Goal: Navigation & Orientation: Find specific page/section

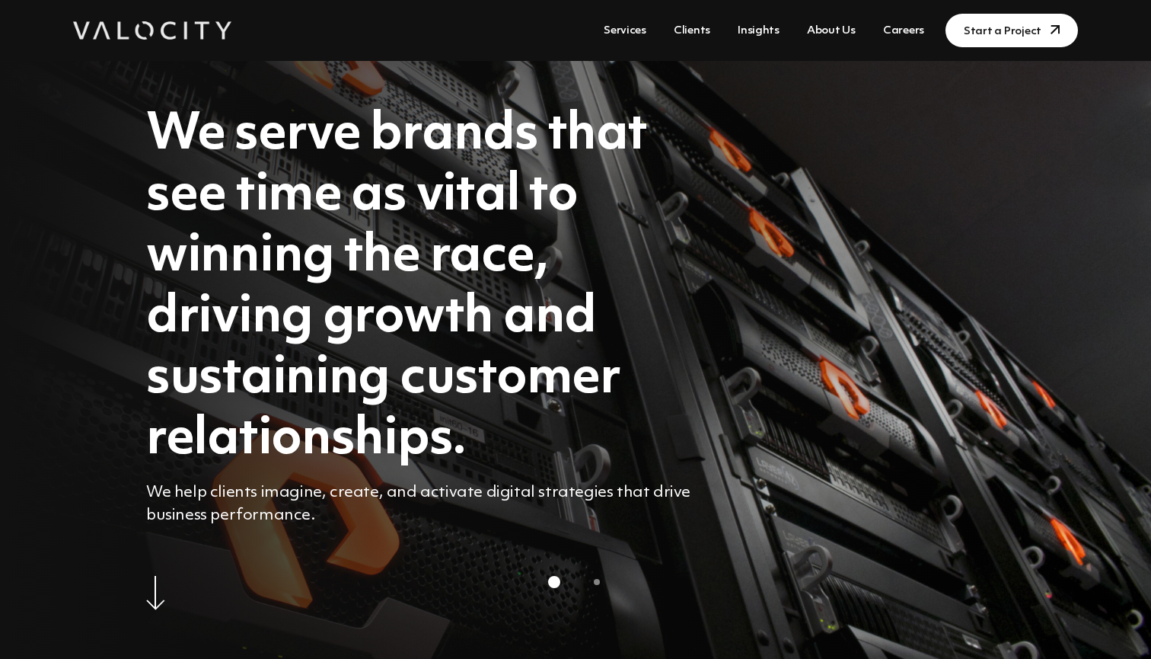
scroll to position [0, 1]
click at [695, 27] on link "Clients" at bounding box center [692, 31] width 49 height 28
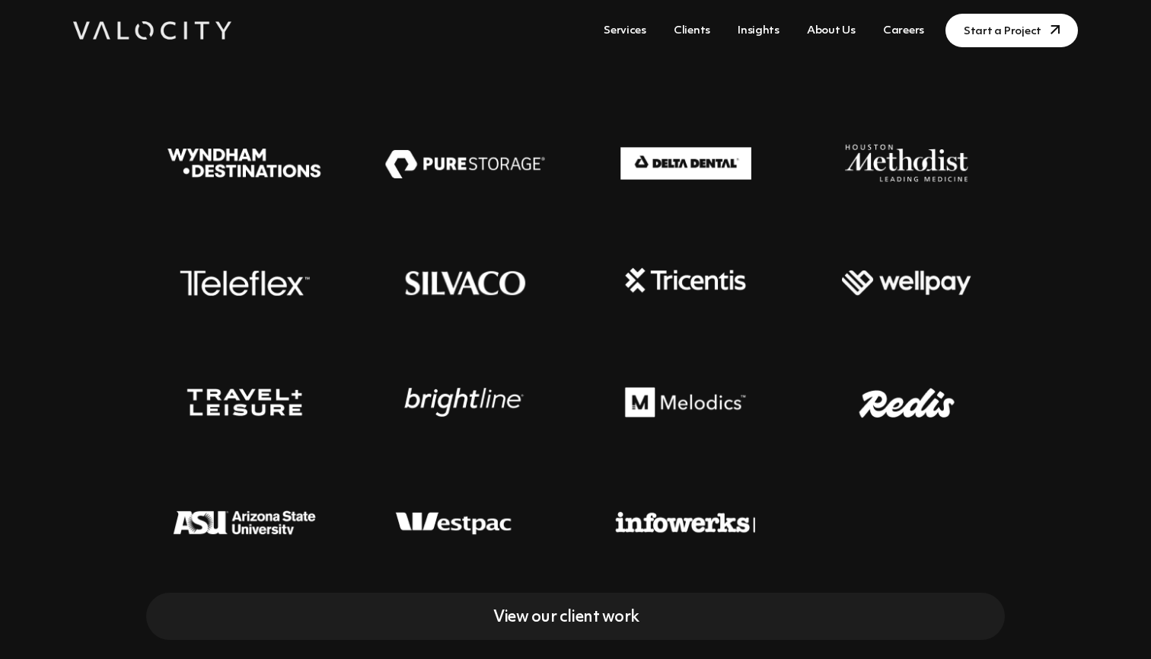
scroll to position [371, 0]
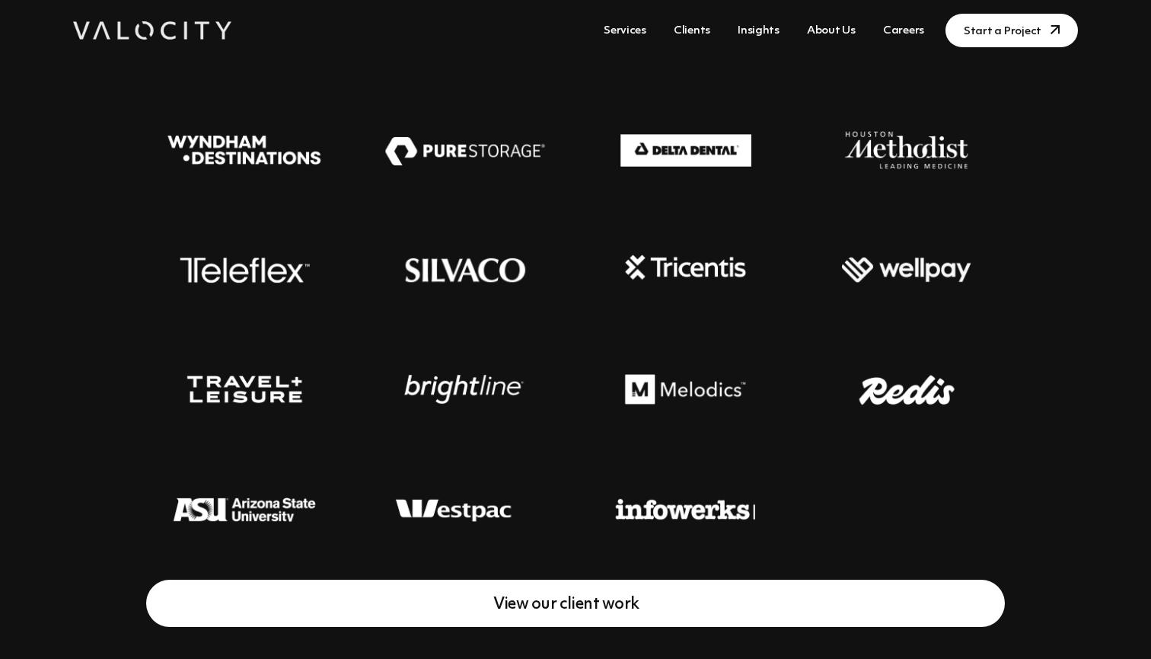
click at [586, 615] on link "View our client work" at bounding box center [575, 602] width 859 height 47
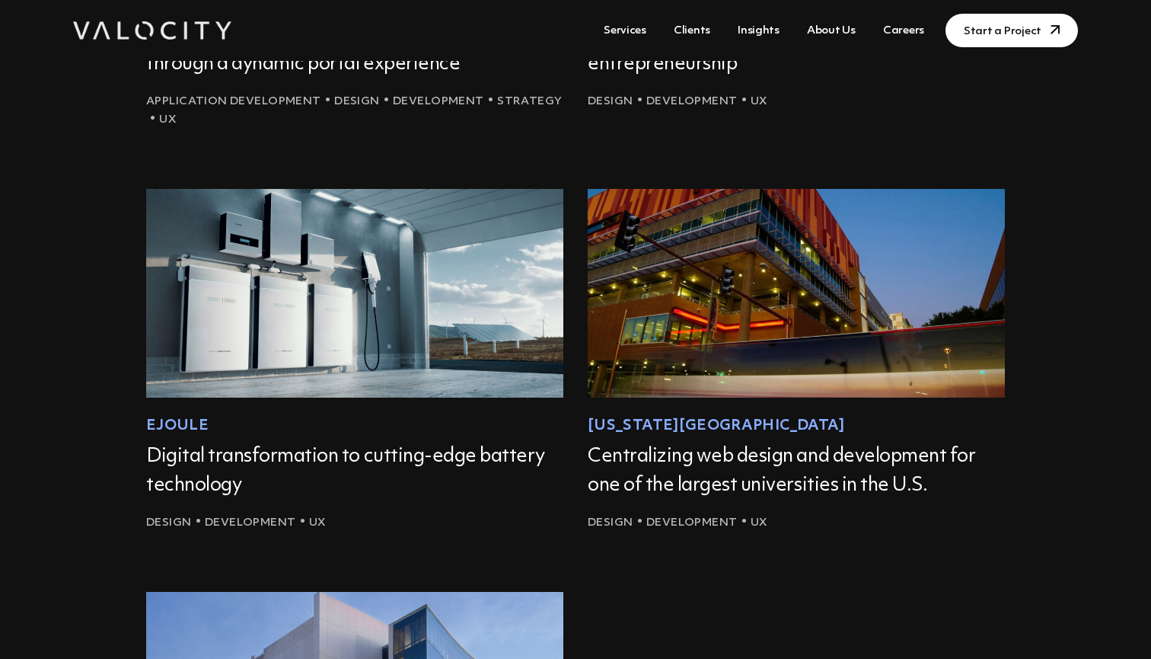
scroll to position [960, 0]
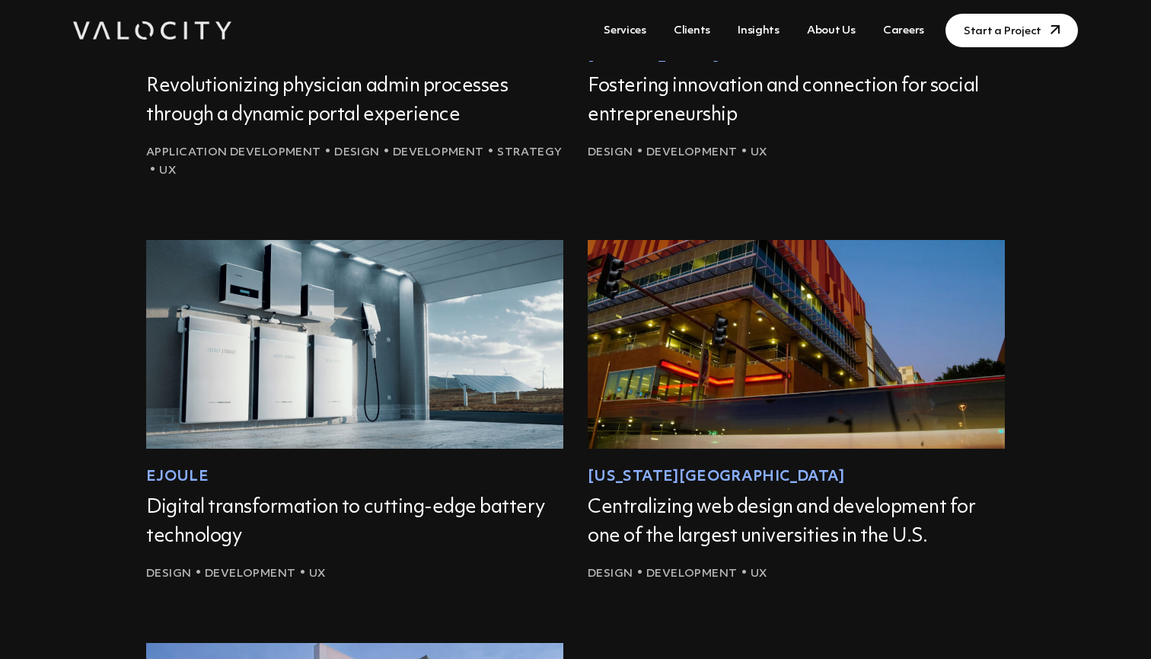
click at [705, 452] on img at bounding box center [796, 343] width 459 height 229
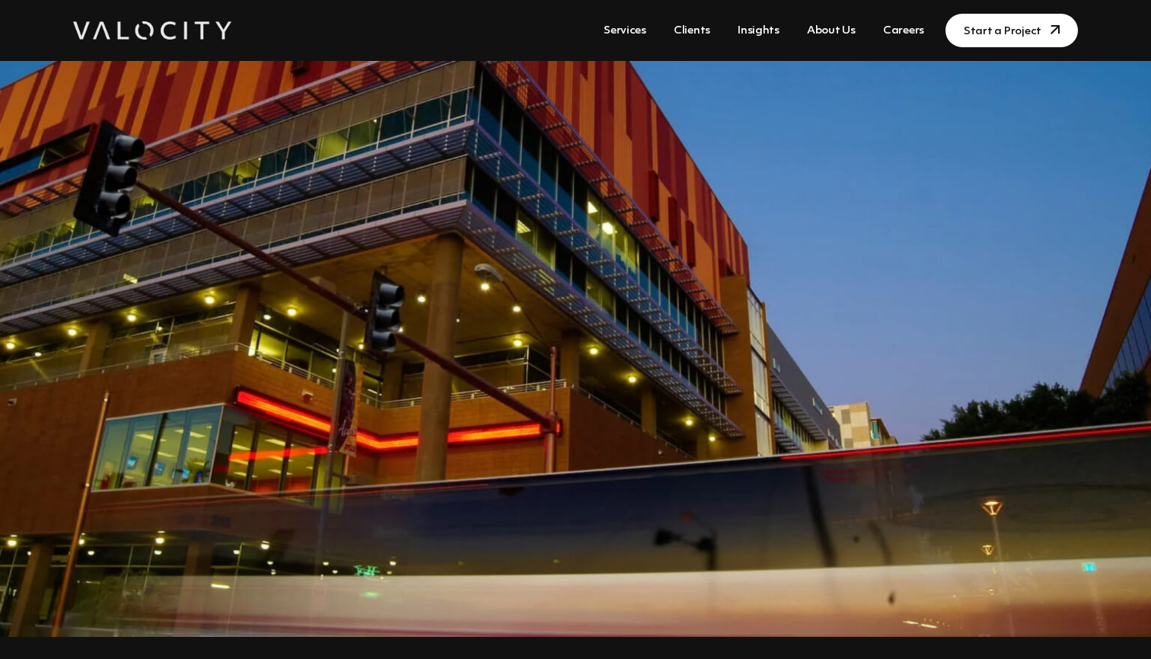
click at [146, 22] on img at bounding box center [152, 30] width 158 height 18
